Goal: Task Accomplishment & Management: Manage account settings

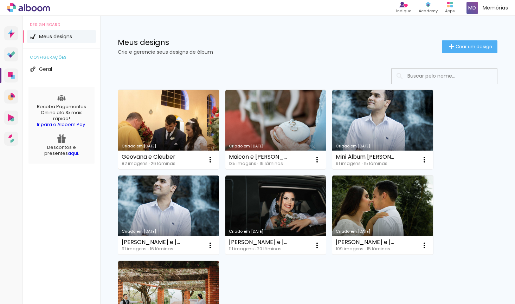
click at [184, 128] on link "Criado em [DATE]" at bounding box center [168, 129] width 101 height 79
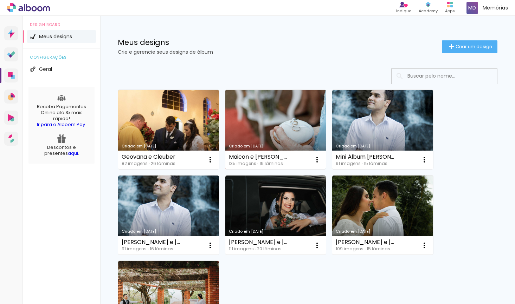
click at [266, 125] on link "Criado em [DATE]" at bounding box center [275, 129] width 101 height 79
